Goal: Task Accomplishment & Management: Use online tool/utility

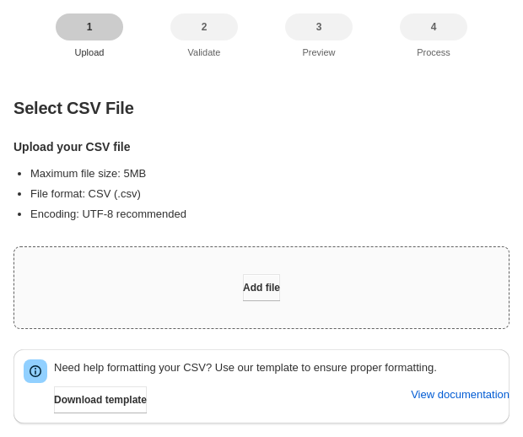
click at [256, 283] on span "Add file" at bounding box center [261, 287] width 37 height 13
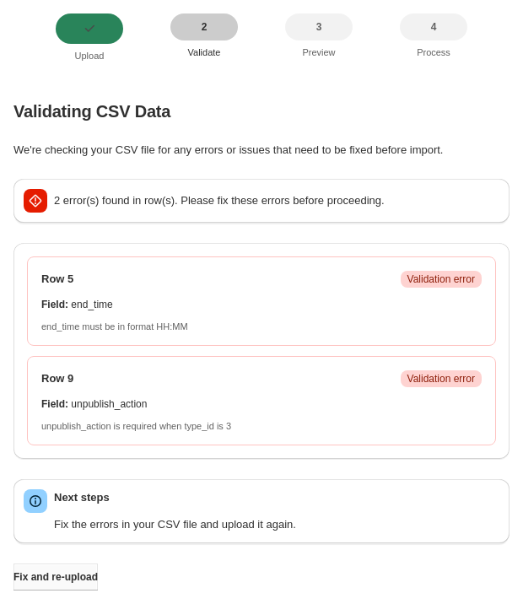
click at [77, 436] on span "Fix and re-upload" at bounding box center [55, 576] width 84 height 13
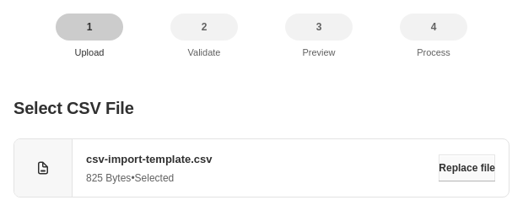
click at [477, 165] on span "Replace file" at bounding box center [467, 167] width 57 height 13
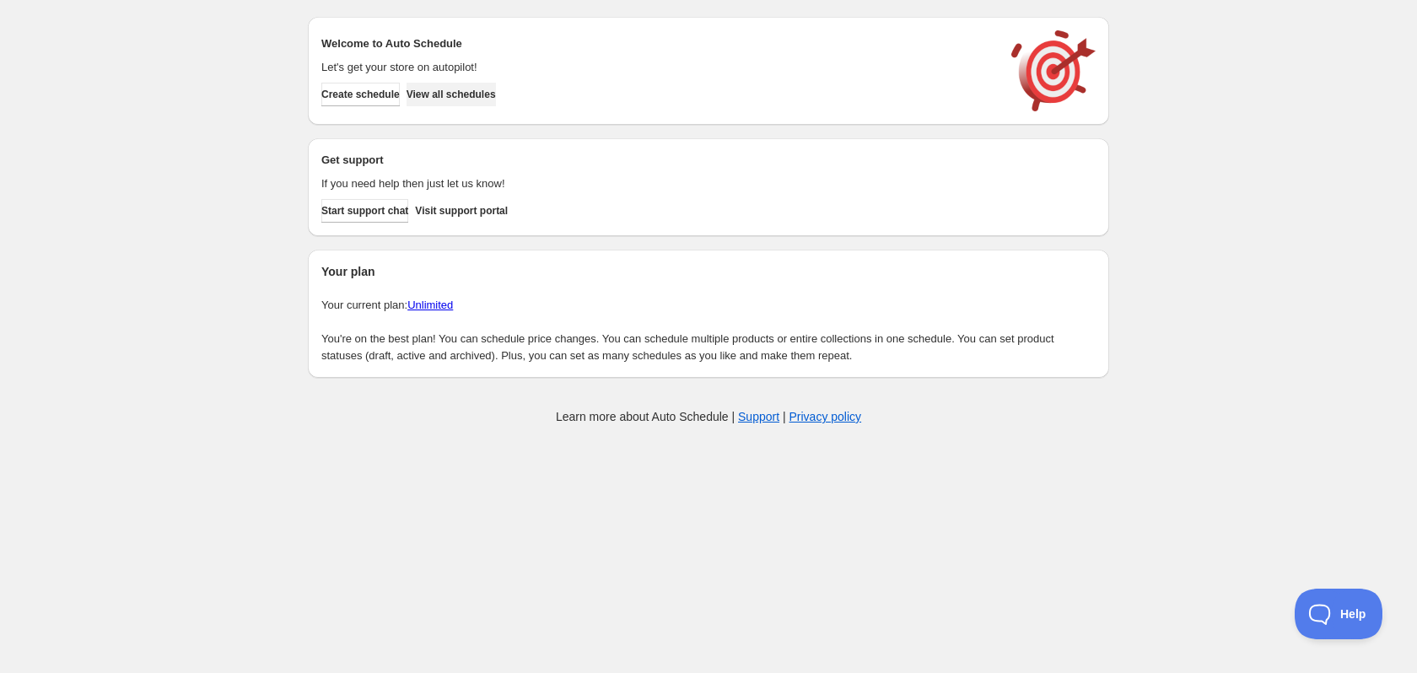
click at [496, 84] on button "View all schedules" at bounding box center [451, 95] width 89 height 24
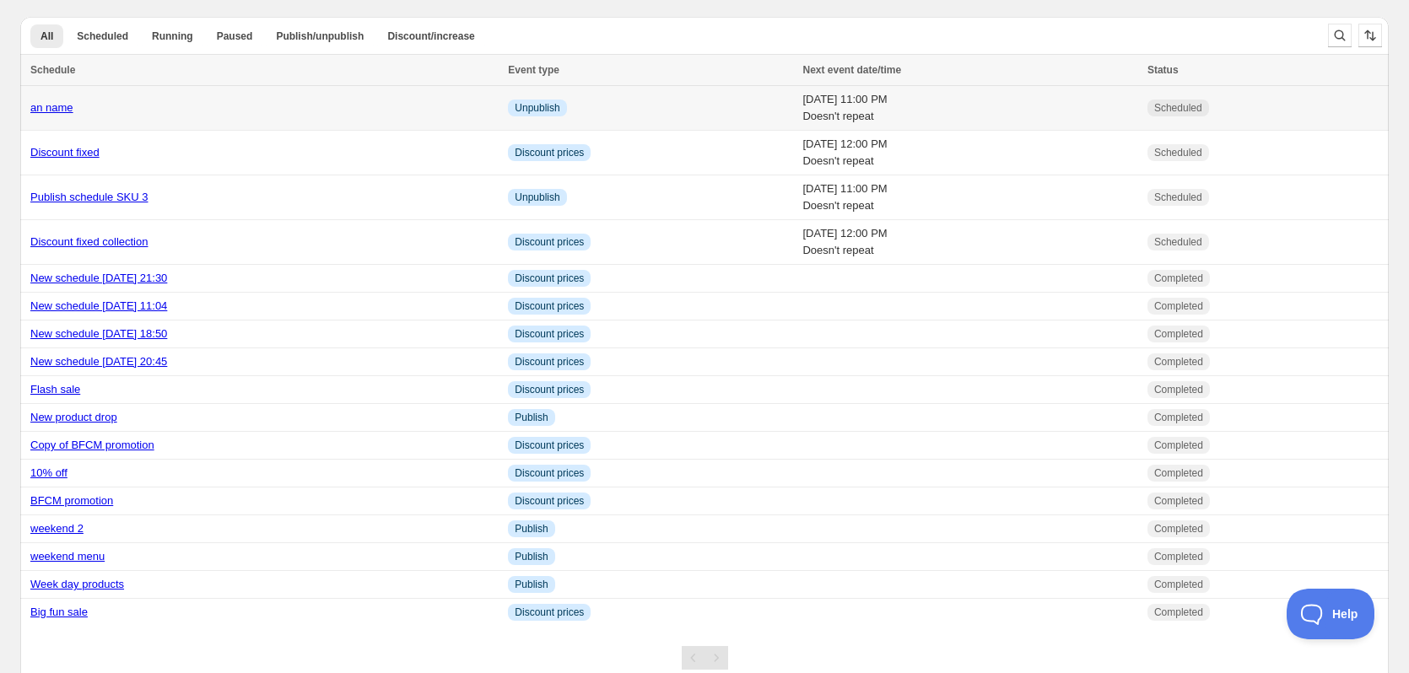
click at [83, 105] on div "an name" at bounding box center [263, 108] width 467 height 17
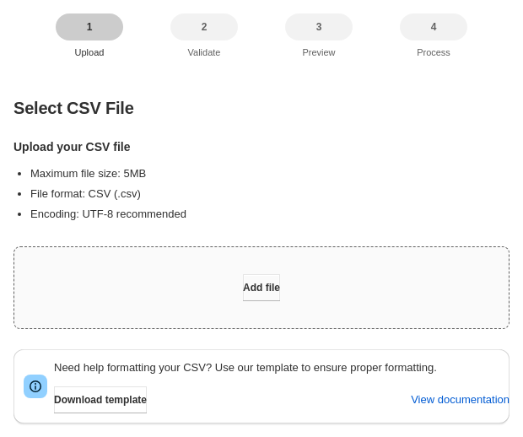
click at [246, 287] on span "Add file" at bounding box center [261, 287] width 37 height 13
